Goal: Information Seeking & Learning: Learn about a topic

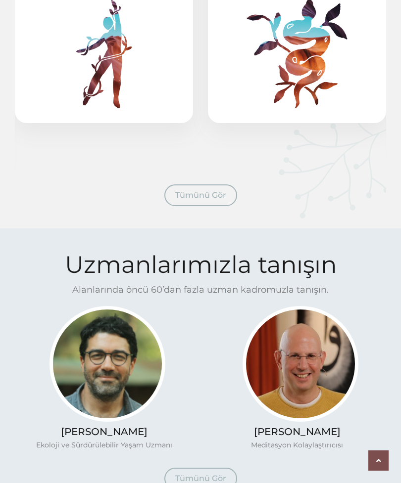
scroll to position [741, 0]
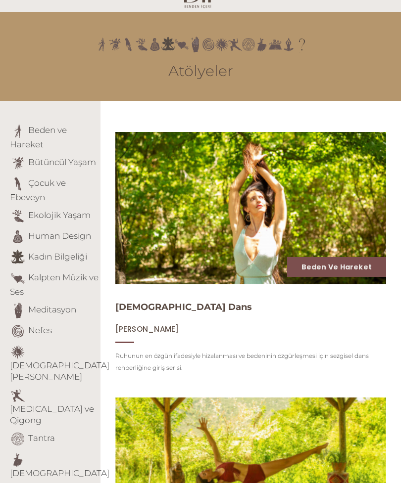
scroll to position [47, 0]
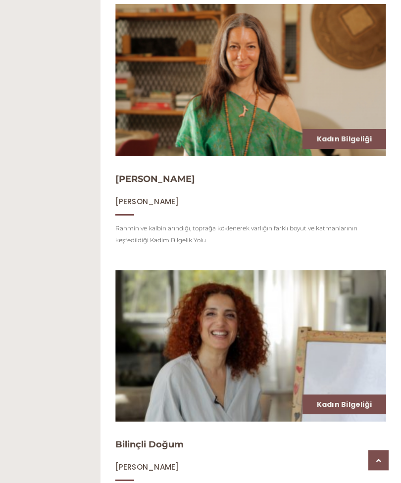
scroll to position [679, 0]
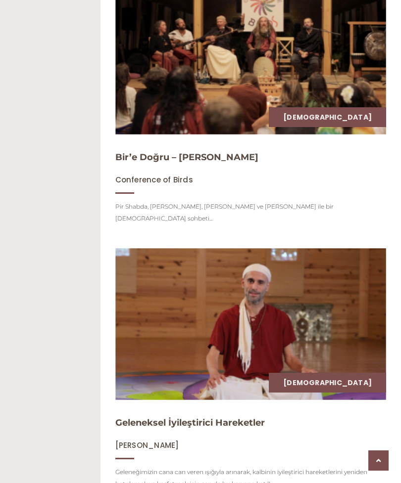
scroll to position [714, 0]
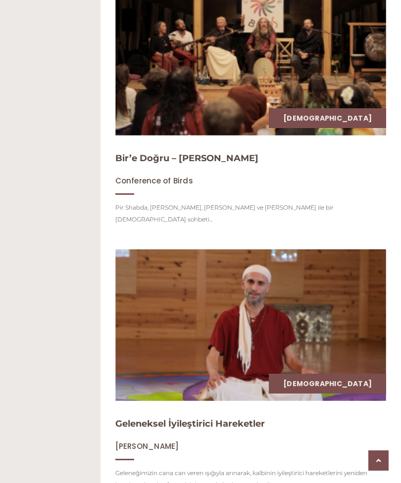
click at [179, 266] on img at bounding box center [250, 325] width 271 height 152
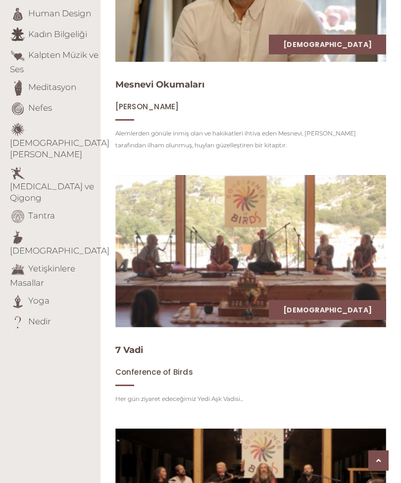
scroll to position [256, 0]
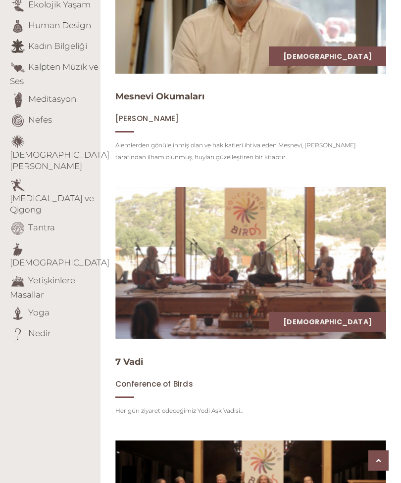
click at [54, 276] on link "Yetişkinlere Masallar" at bounding box center [42, 288] width 65 height 24
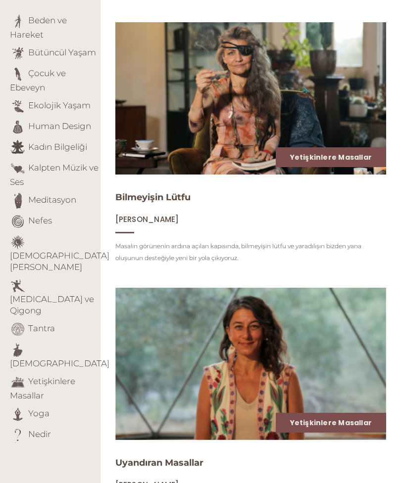
scroll to position [141, 0]
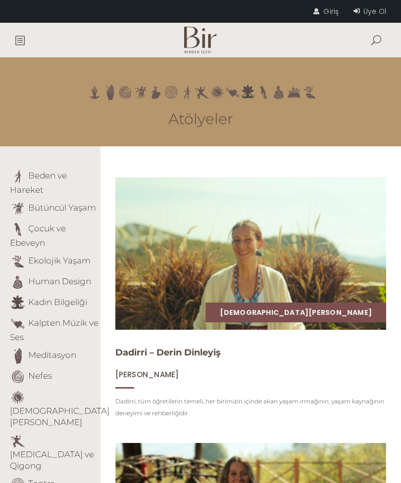
click at [29, 36] on link at bounding box center [22, 40] width 15 height 35
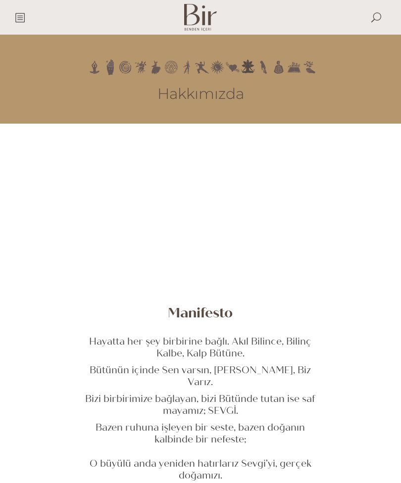
click at [24, 16] on span at bounding box center [20, 17] width 10 height 10
